Goal: Task Accomplishment & Management: Use online tool/utility

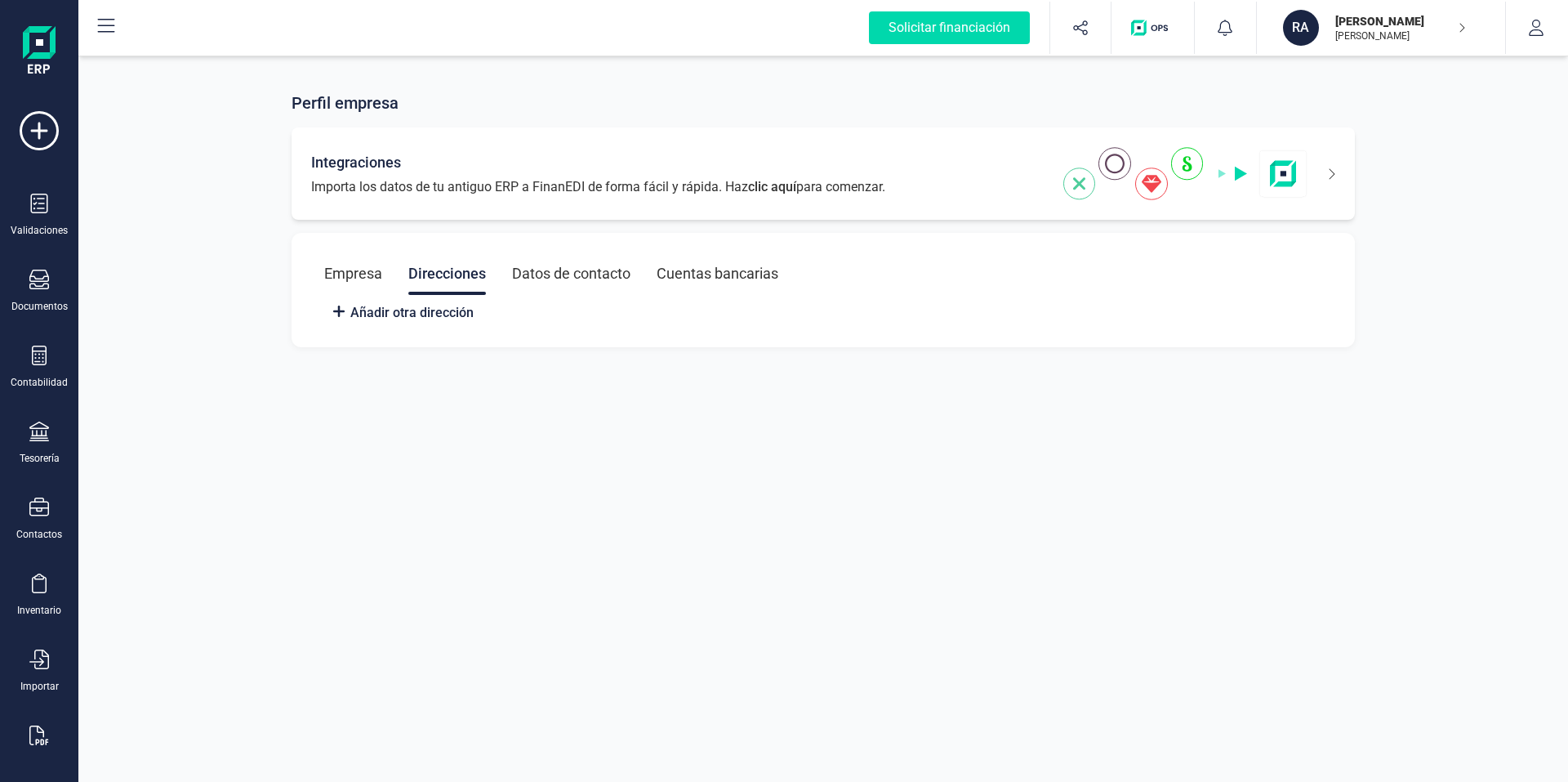
click at [558, 184] on span "Importa los datos de tu antiguo ERP a FinanEDI de forma fácil y rápida. Haz cli…" at bounding box center [598, 187] width 574 height 20
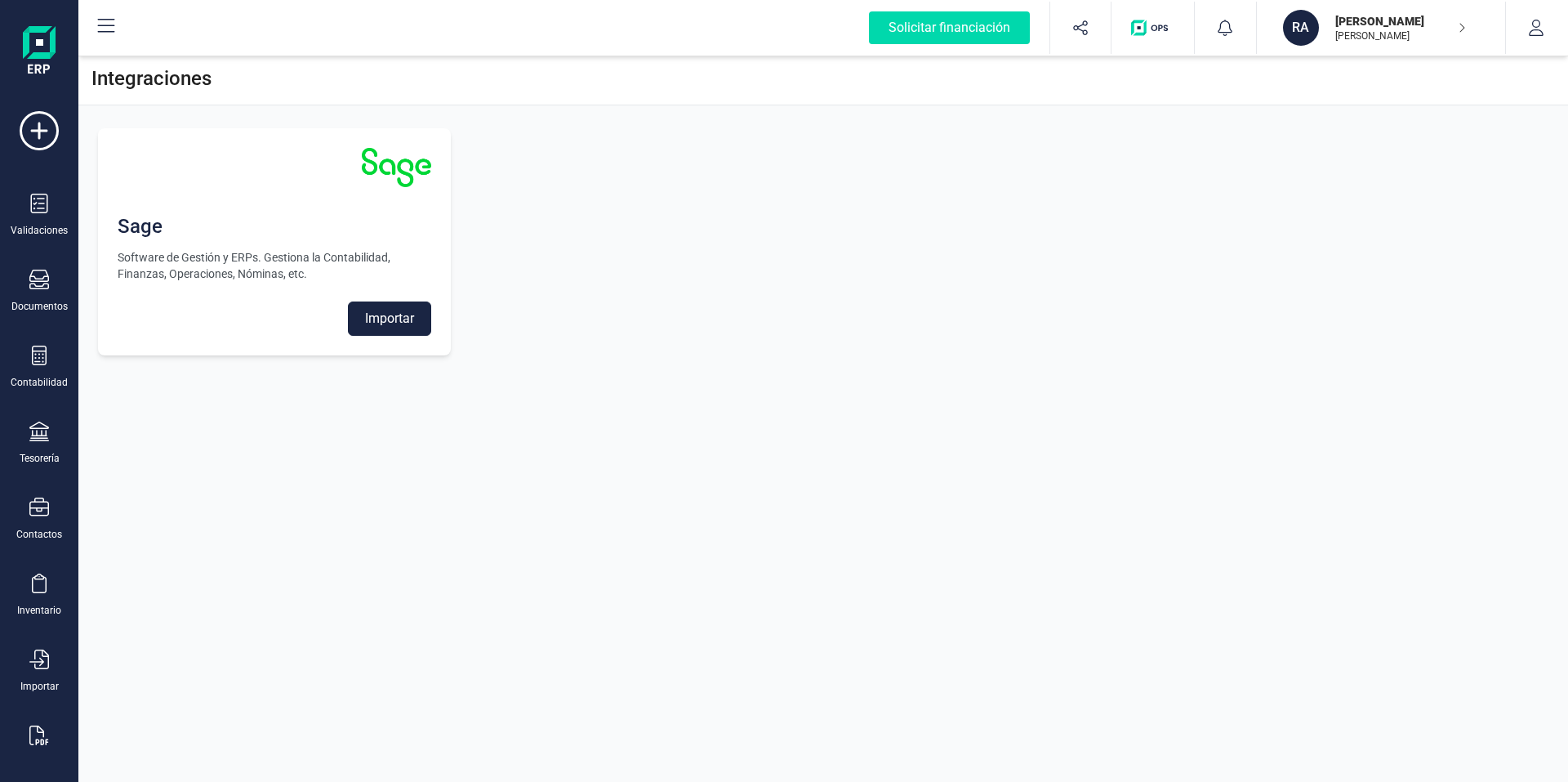
click at [1367, 18] on p "[PERSON_NAME]" at bounding box center [1400, 21] width 131 height 16
click at [1391, 146] on input "text" at bounding box center [1345, 151] width 286 height 33
click at [1386, 192] on div "[PERSON_NAME]" at bounding box center [1364, 202] width 239 height 20
click at [1354, 203] on div "[PERSON_NAME]" at bounding box center [1364, 202] width 239 height 20
click at [1330, 143] on input "text" at bounding box center [1345, 151] width 286 height 33
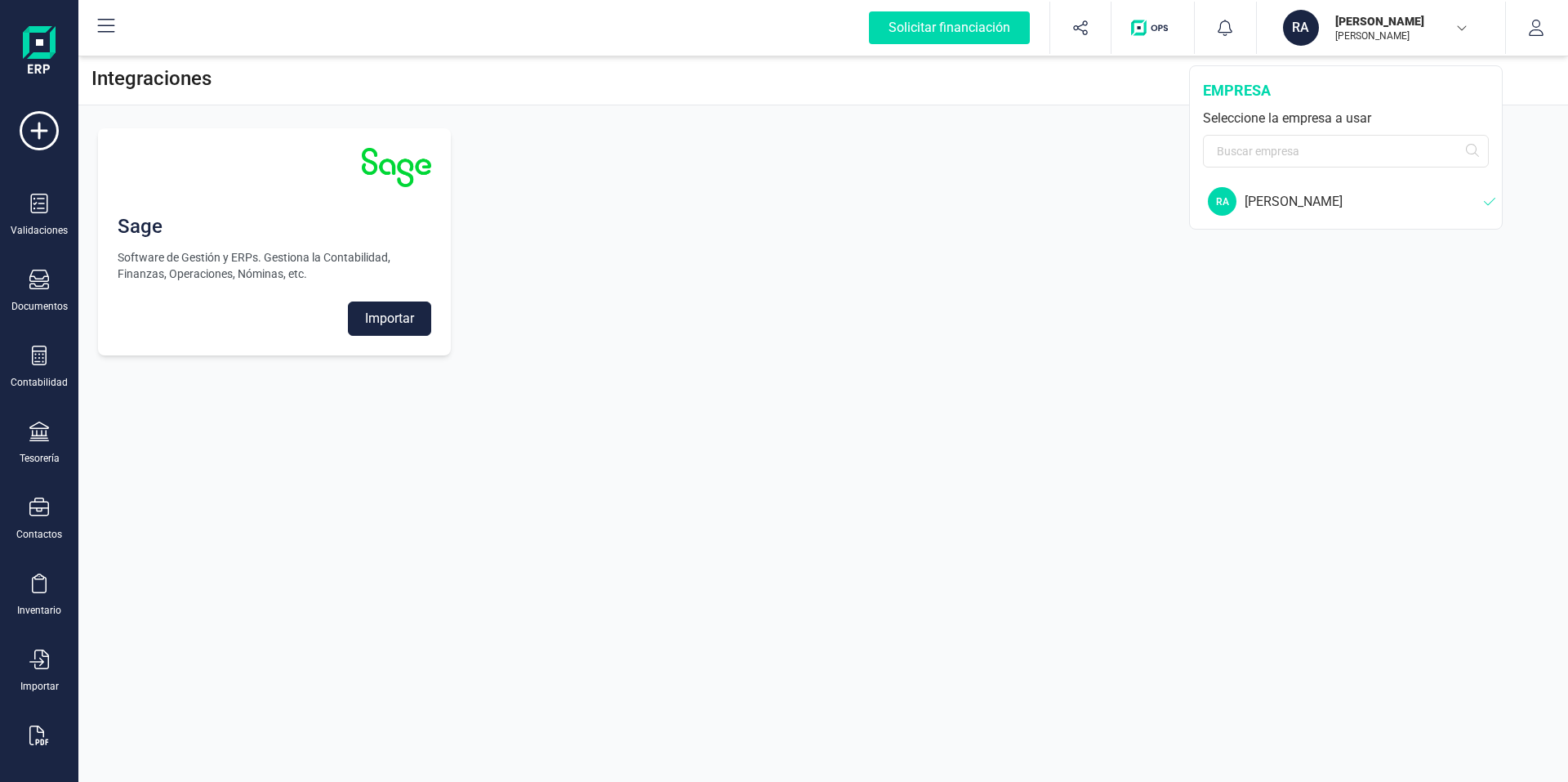
click at [1478, 200] on div "[PERSON_NAME]" at bounding box center [1364, 202] width 239 height 20
click at [40, 218] on div "Validaciones" at bounding box center [39, 215] width 65 height 43
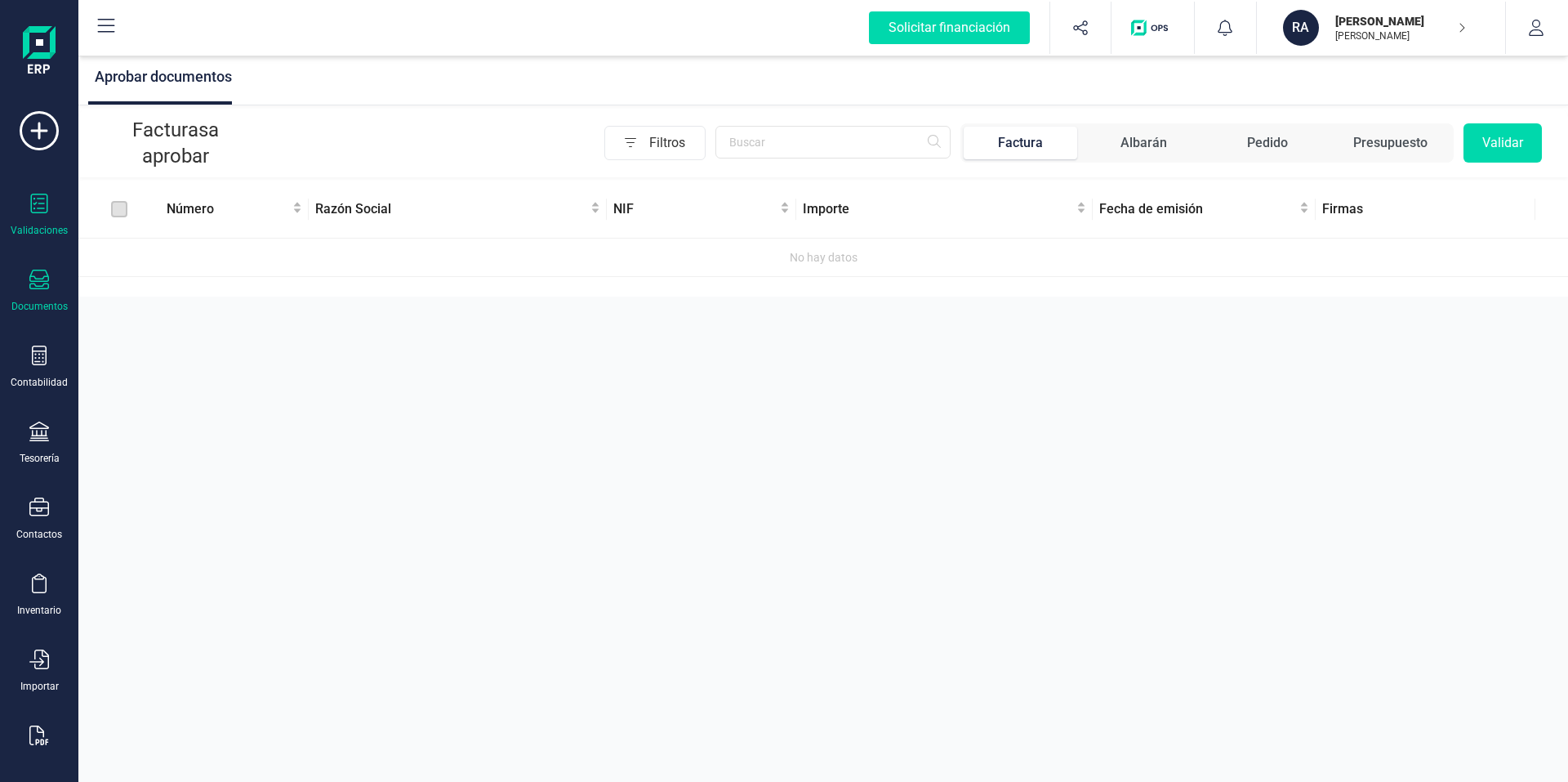
click at [36, 294] on div "Documentos" at bounding box center [39, 291] width 65 height 43
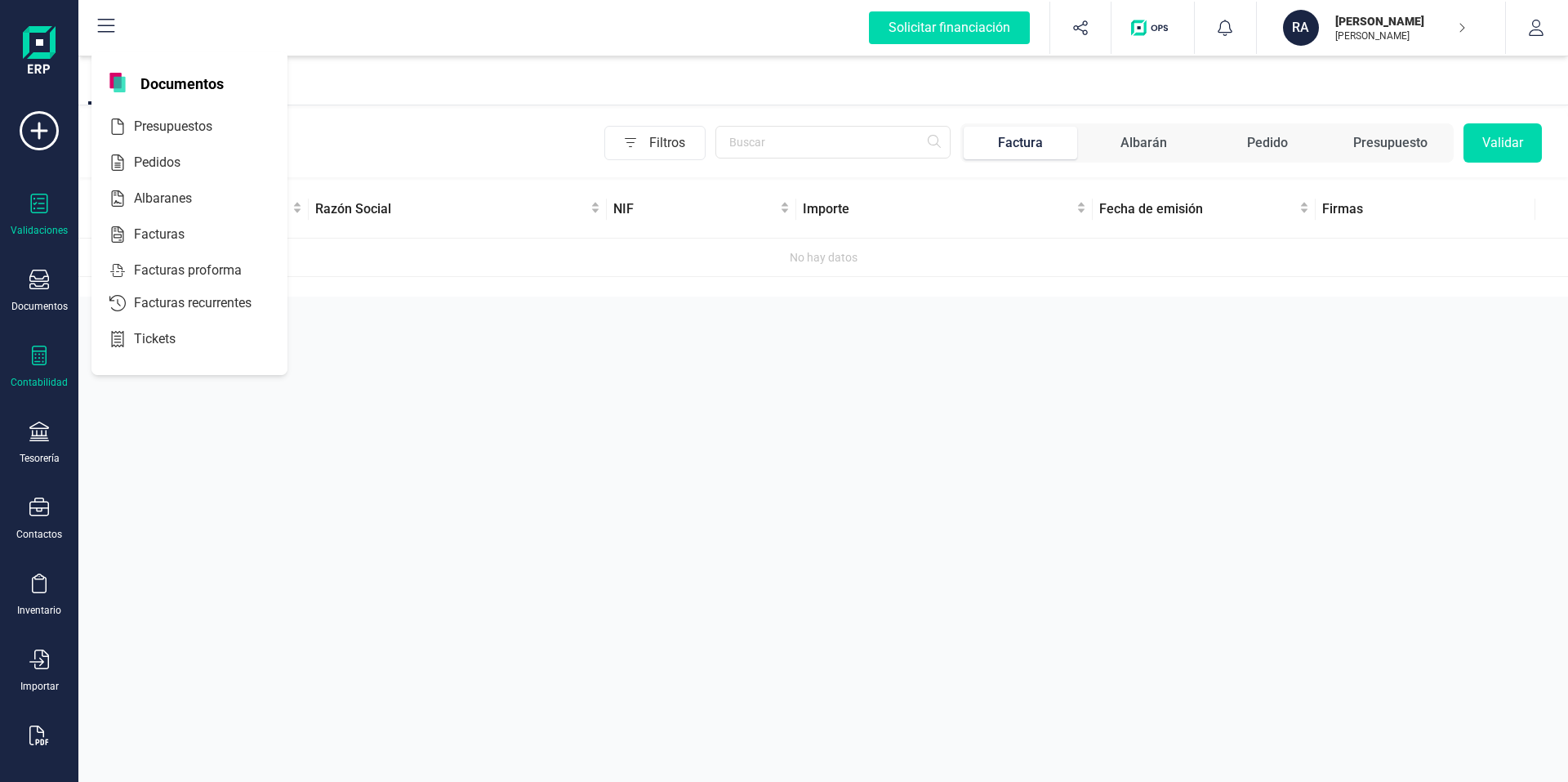
click at [33, 376] on div "Contabilidad" at bounding box center [39, 382] width 58 height 13
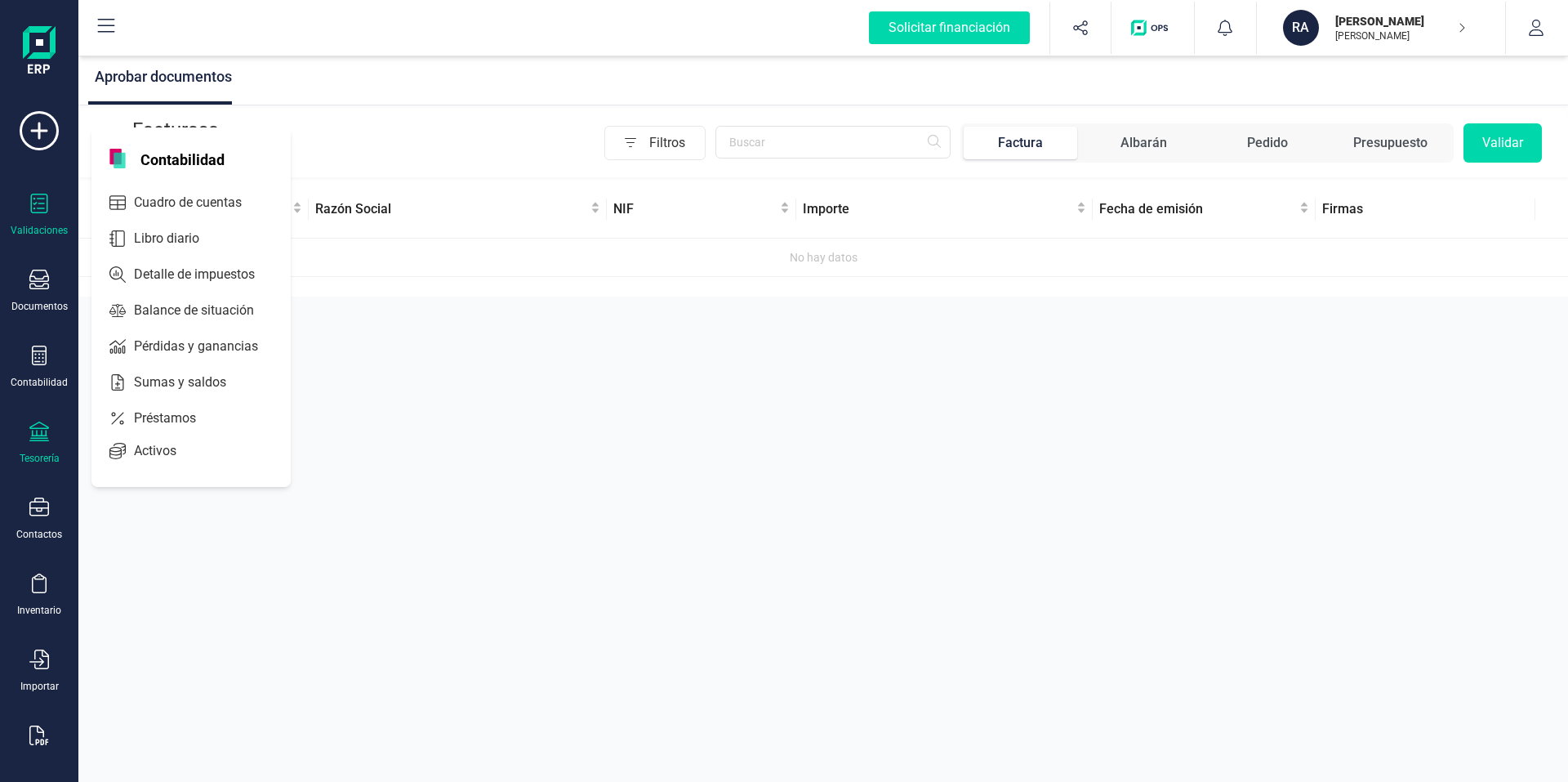
click at [46, 450] on div "Tesorería" at bounding box center [39, 443] width 65 height 43
